Goal: Navigation & Orientation: Find specific page/section

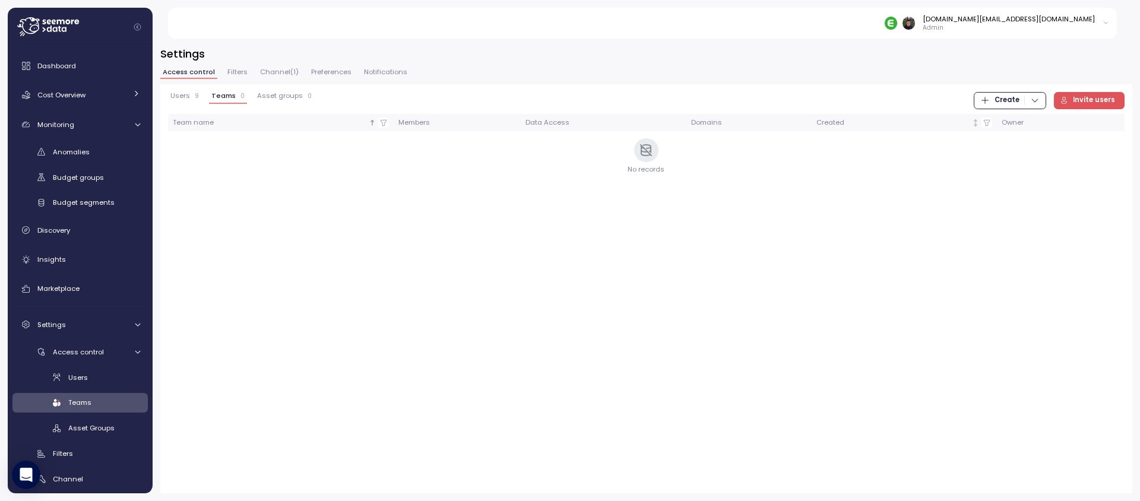
scroll to position [7, 0]
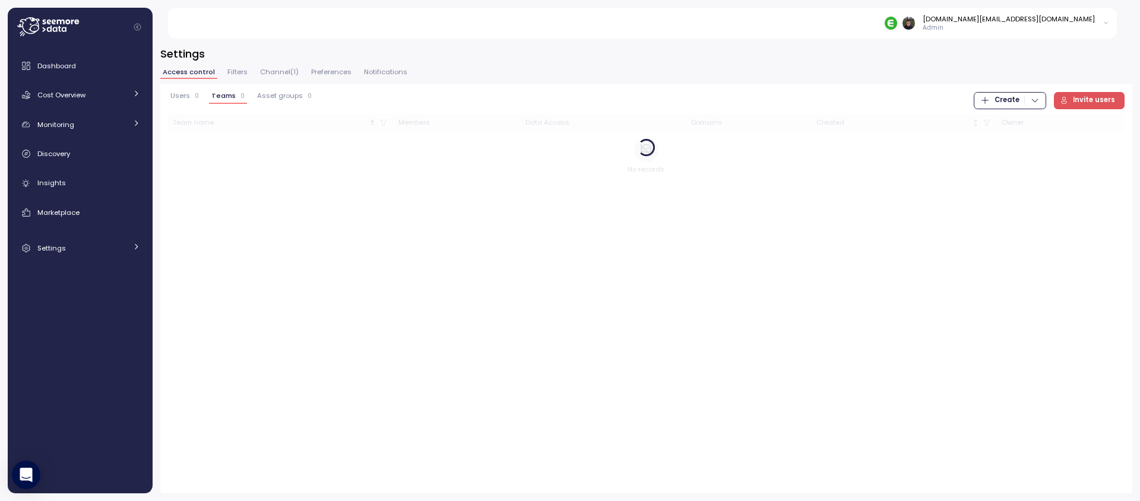
click at [347, 267] on div "Users 0 Teams 0 Asset groups 0 Create Invite users Team name Members Data Acces…" at bounding box center [646, 288] width 972 height 409
click at [92, 64] on div "Dashboard" at bounding box center [88, 66] width 103 height 12
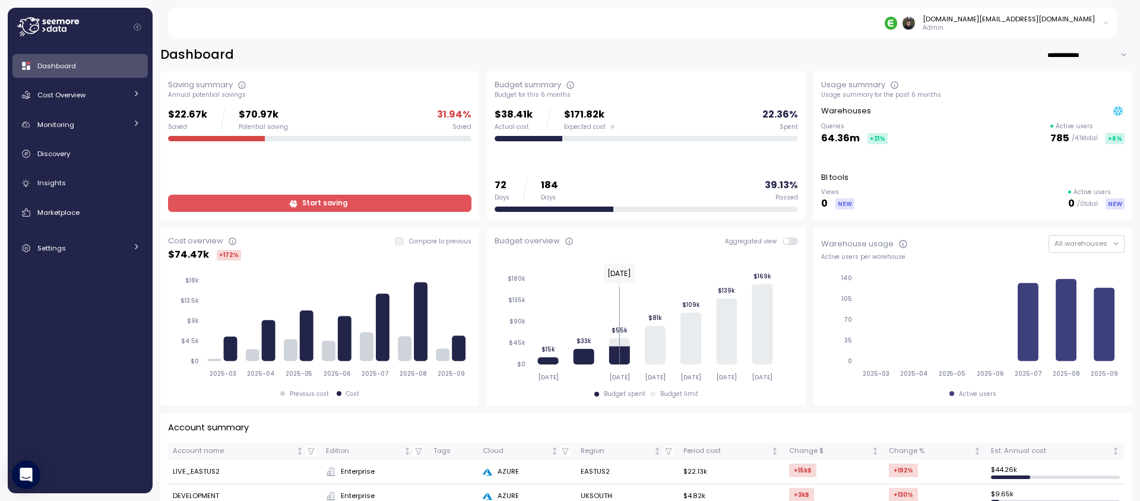
click at [512, 53] on div "**********" at bounding box center [646, 54] width 972 height 17
